Goal: Task Accomplishment & Management: Complete application form

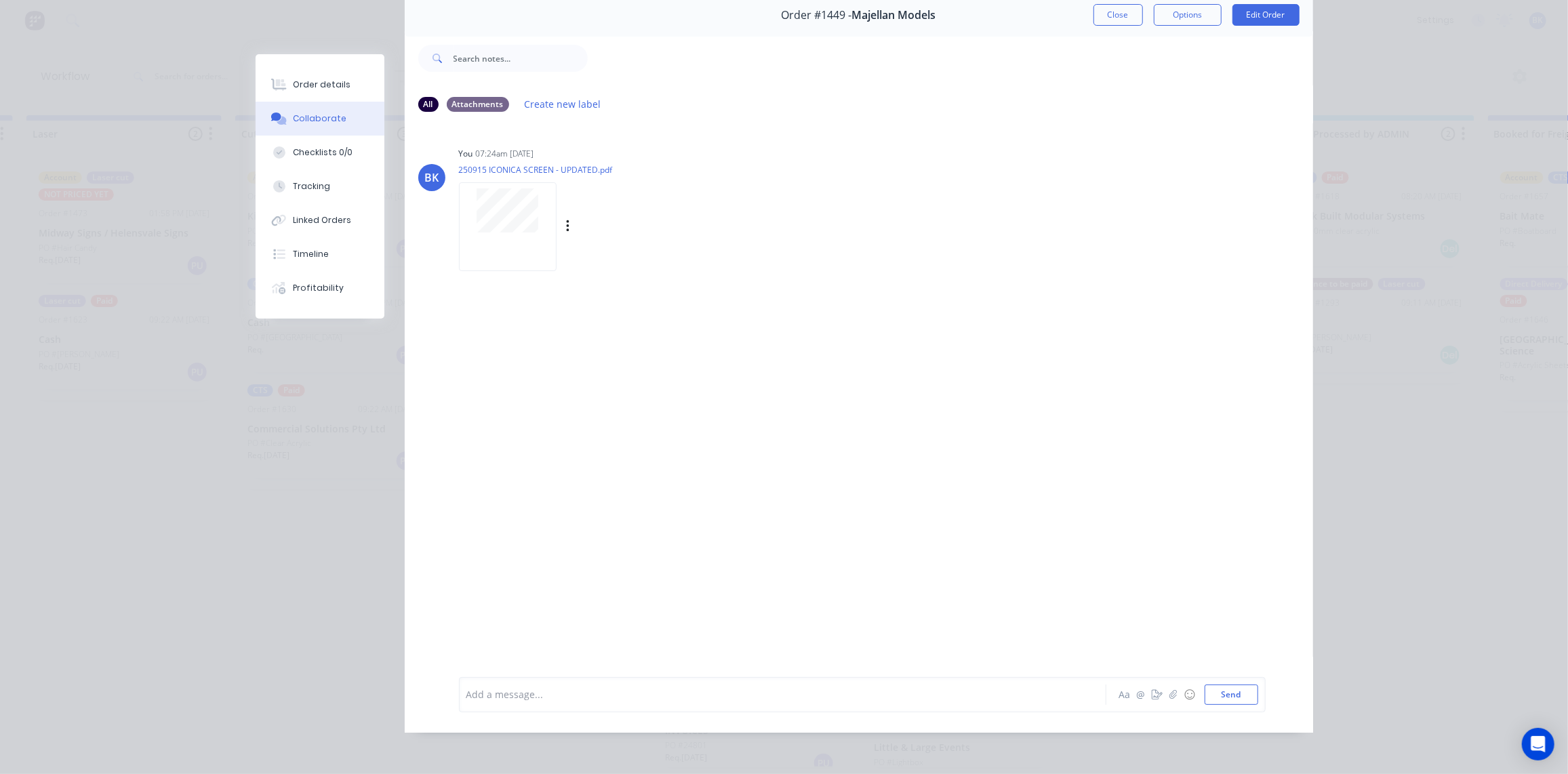
scroll to position [66, 0]
drag, startPoint x: 1109, startPoint y: 11, endPoint x: 788, endPoint y: 143, distance: 347.1
click at [1109, 11] on button "Close" at bounding box center [1118, 13] width 50 height 21
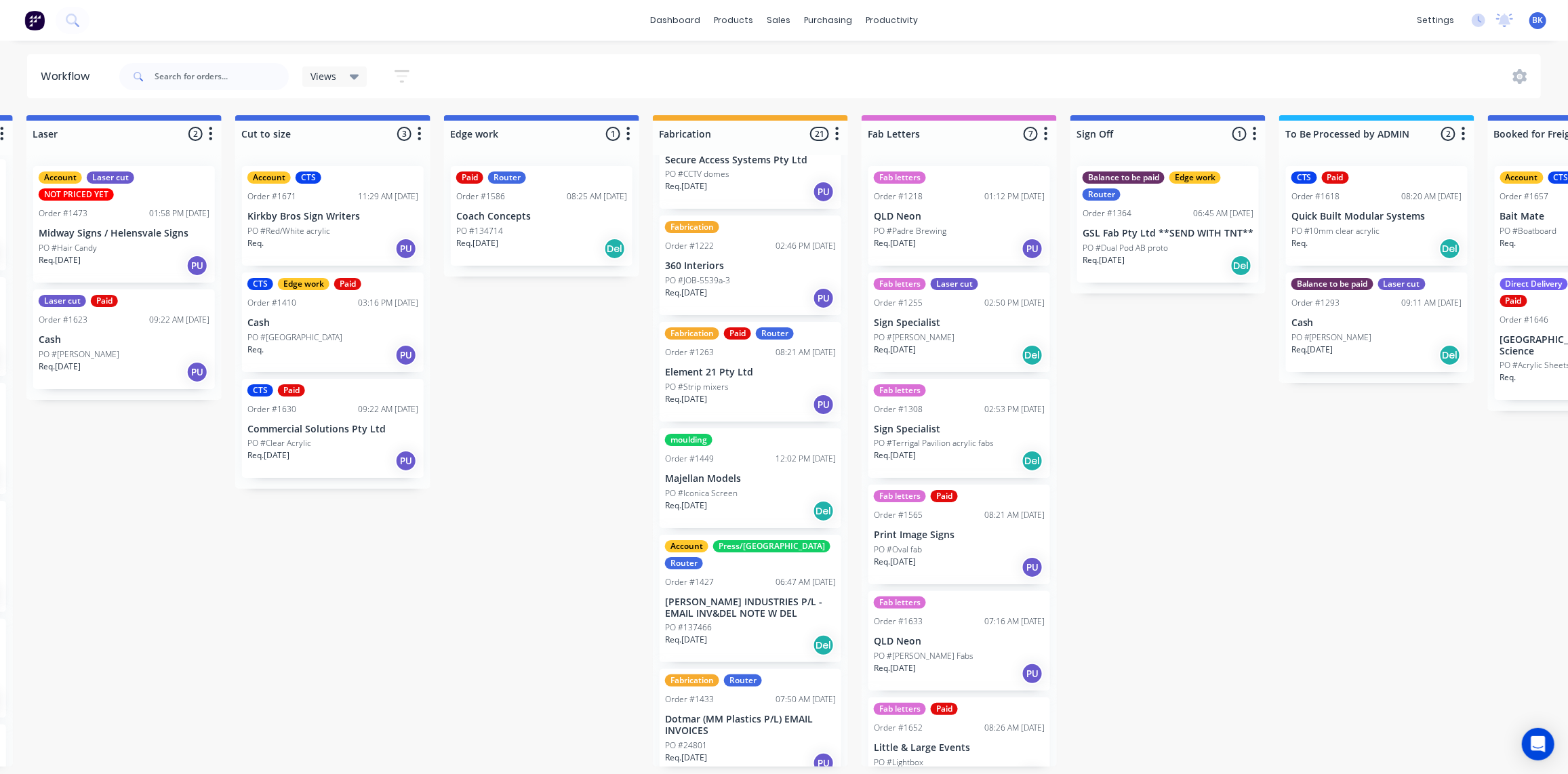
scroll to position [0, 1046]
click at [810, 56] on link "Sales Orders" at bounding box center [852, 64] width 180 height 27
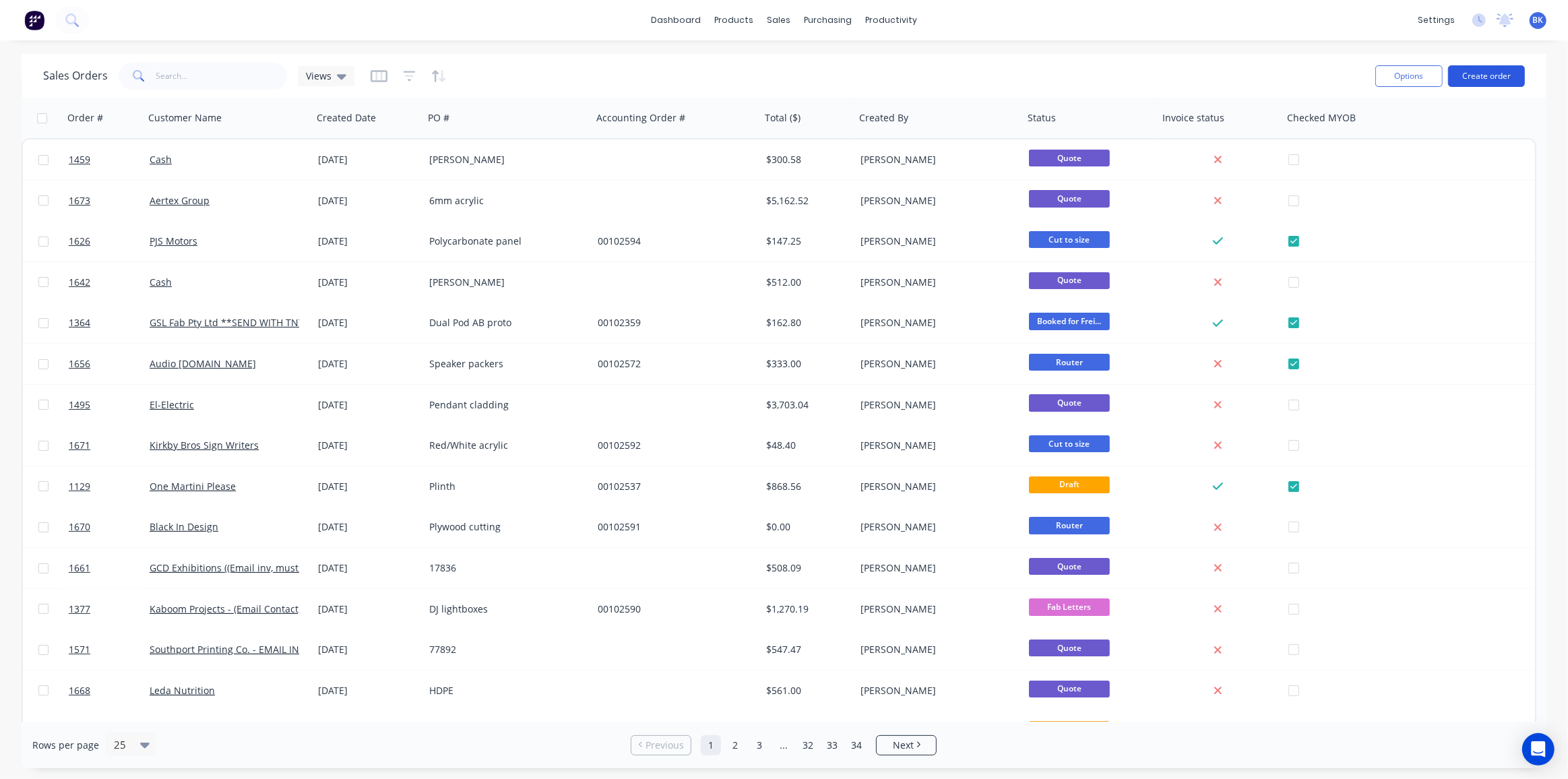
click at [1494, 74] on button "Create order" at bounding box center [1487, 76] width 77 height 21
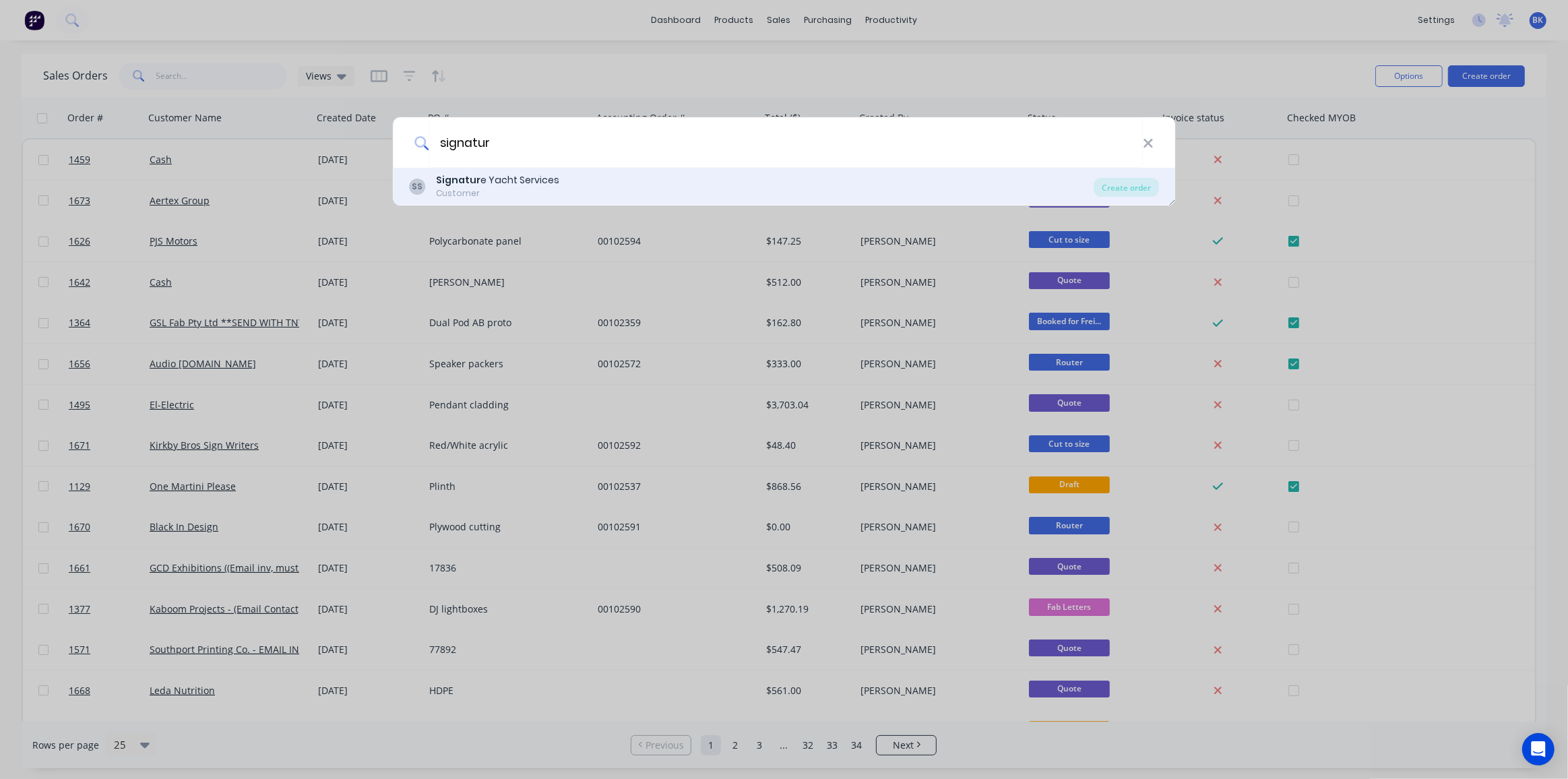
type input "signatur"
click at [540, 186] on div "Signatur e Yacht Services" at bounding box center [498, 180] width 123 height 14
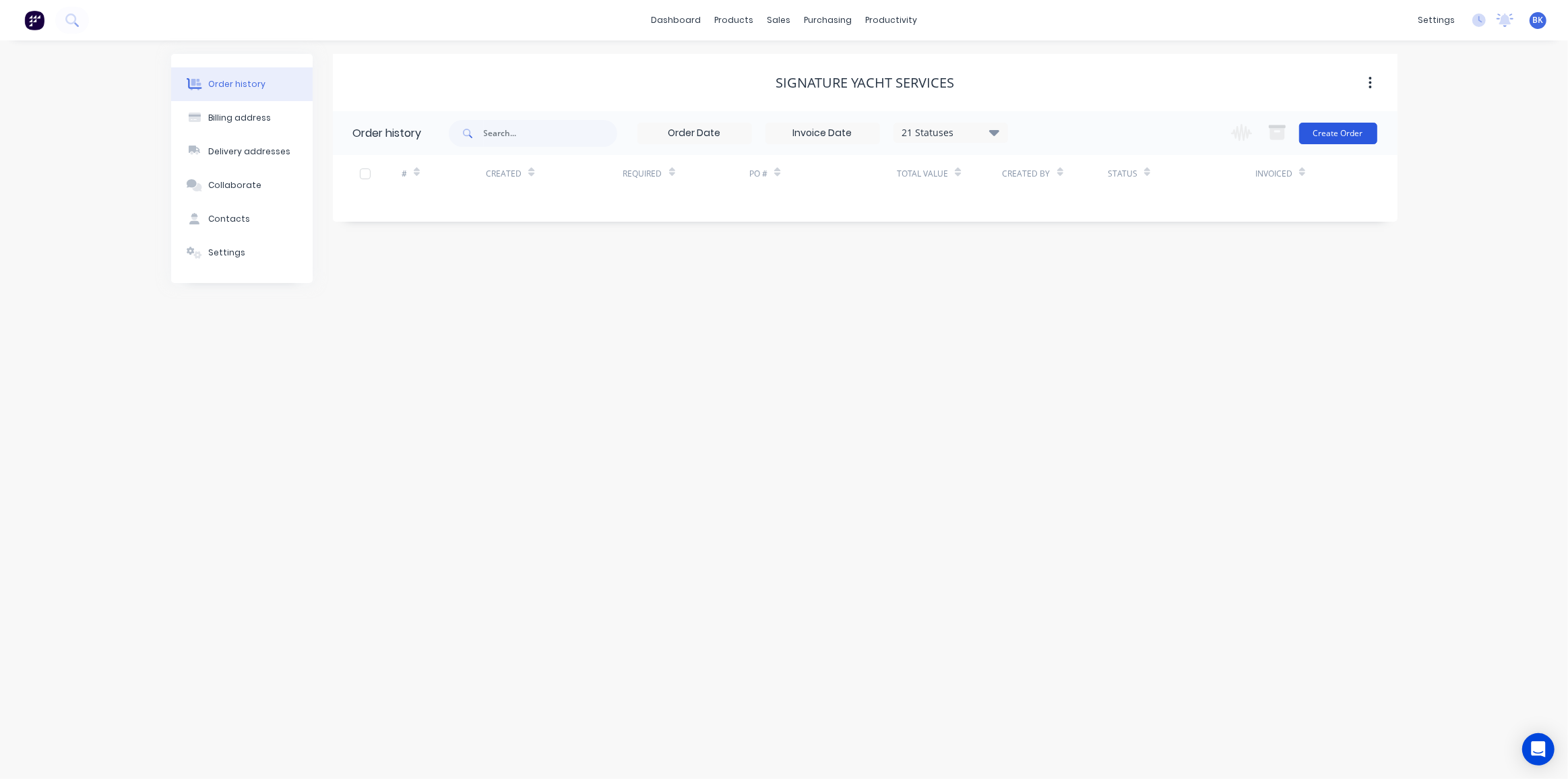
click at [1356, 133] on button "Create Order" at bounding box center [1338, 134] width 78 height 21
